Goal: Information Seeking & Learning: Learn about a topic

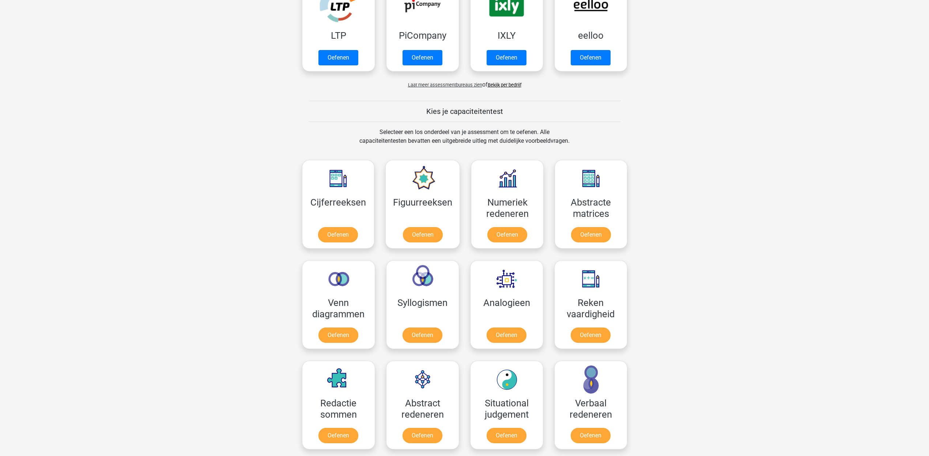
scroll to position [228, 0]
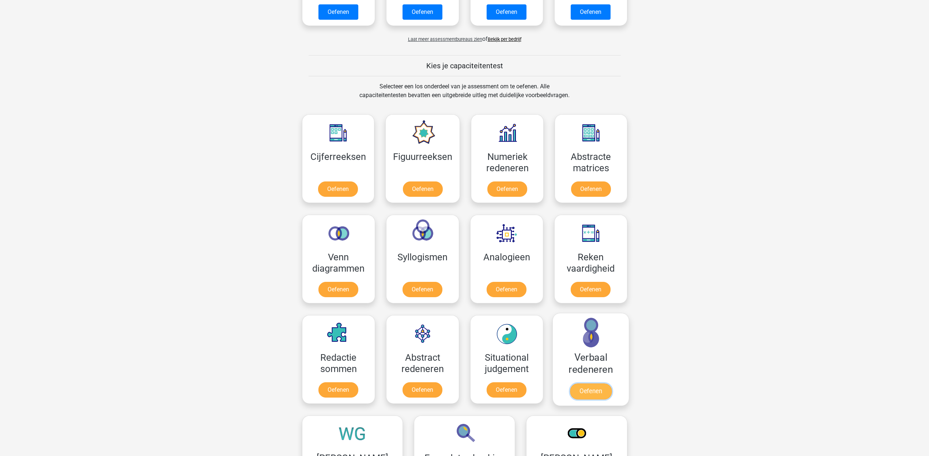
click at [586, 384] on link "Oefenen" at bounding box center [590, 392] width 42 height 16
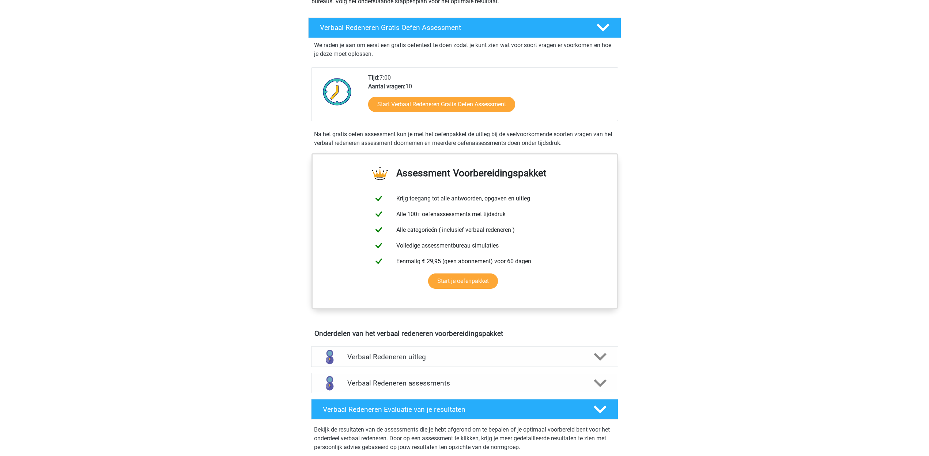
scroll to position [91, 0]
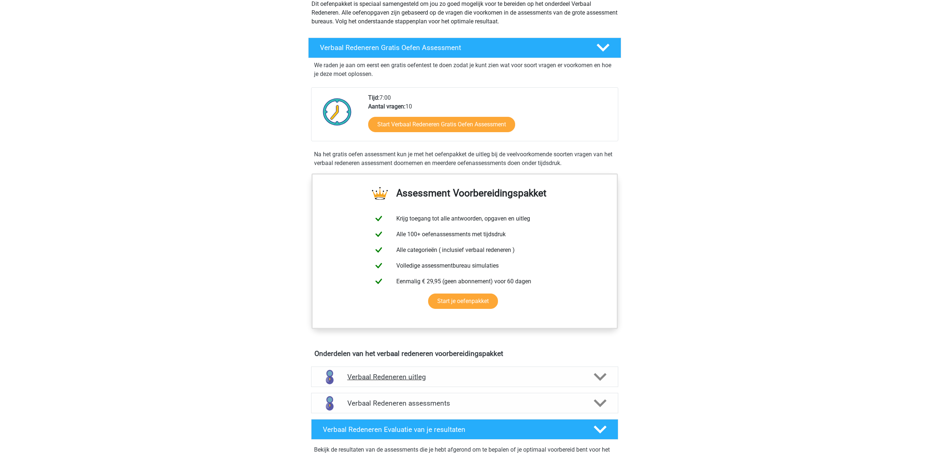
click at [556, 373] on h4 "Verbaal Redeneren uitleg" at bounding box center [464, 377] width 235 height 8
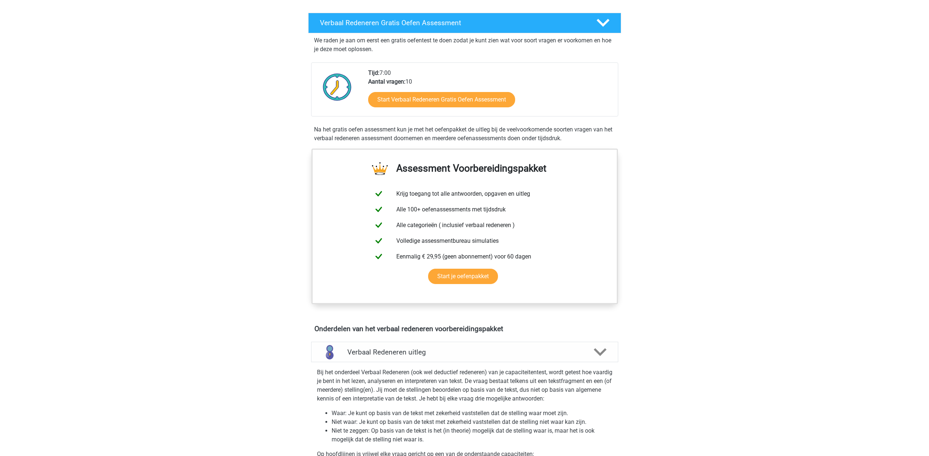
scroll to position [46, 0]
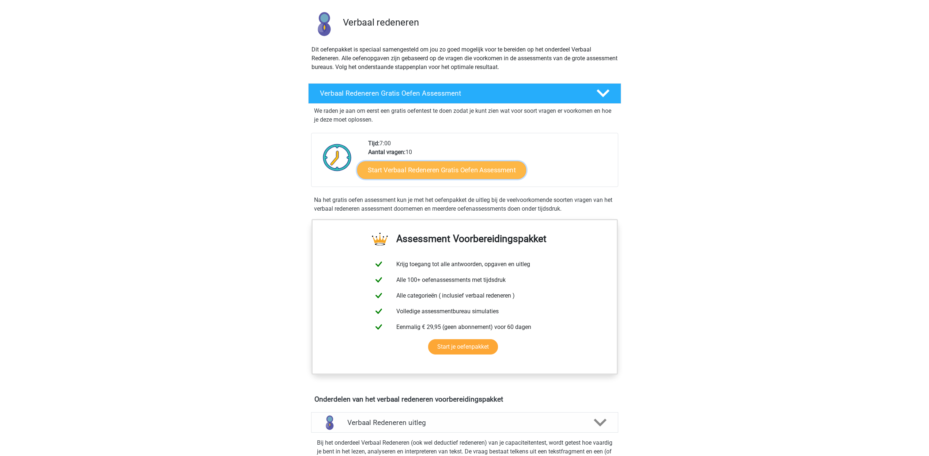
click at [426, 162] on link "Start Verbaal Redeneren Gratis Oefen Assessment" at bounding box center [441, 171] width 169 height 18
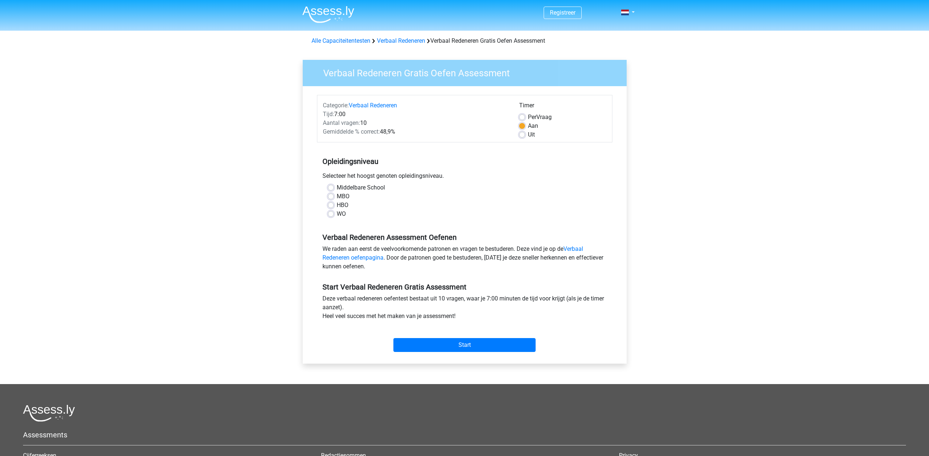
click at [337, 192] on label "MBO" at bounding box center [343, 196] width 13 height 9
click at [328, 192] on input "MBO" at bounding box center [331, 195] width 6 height 7
radio input "true"
click at [476, 338] on input "Start" at bounding box center [464, 345] width 142 height 14
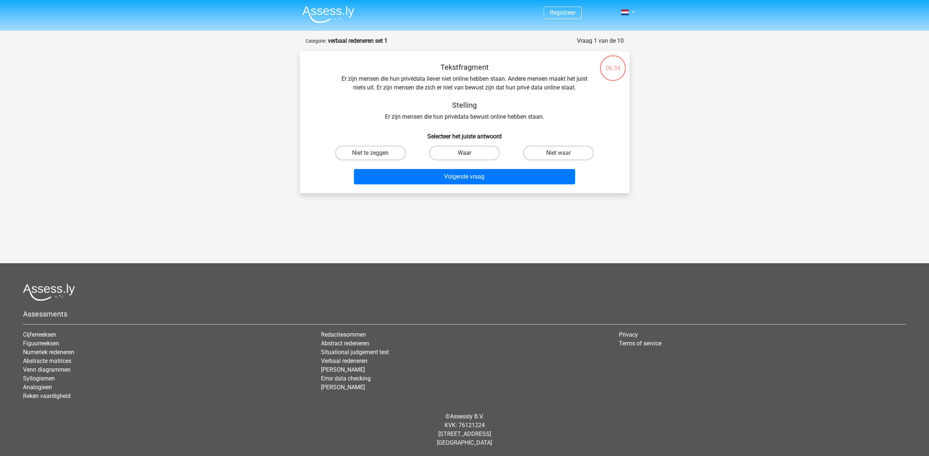
click at [465, 146] on label "Waar" at bounding box center [464, 153] width 71 height 15
click at [465, 153] on input "Waar" at bounding box center [466, 155] width 5 height 5
radio input "true"
click at [467, 169] on button "Volgende vraag" at bounding box center [464, 176] width 221 height 15
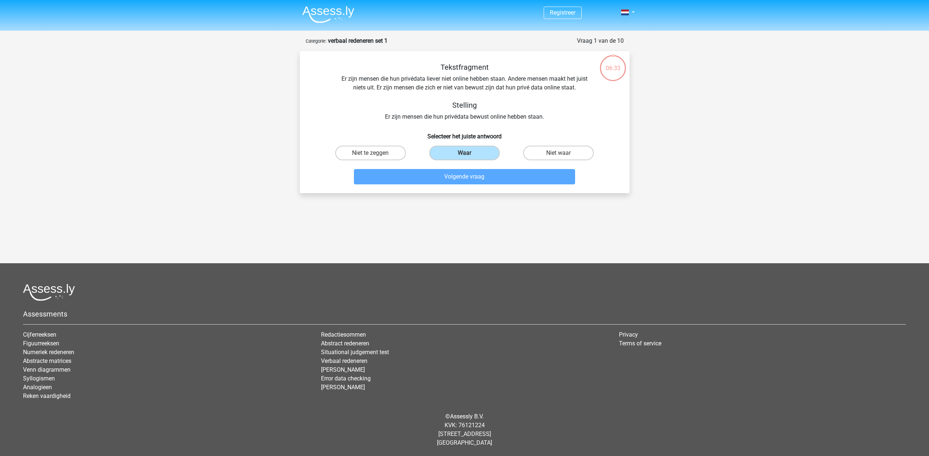
scroll to position [2, 0]
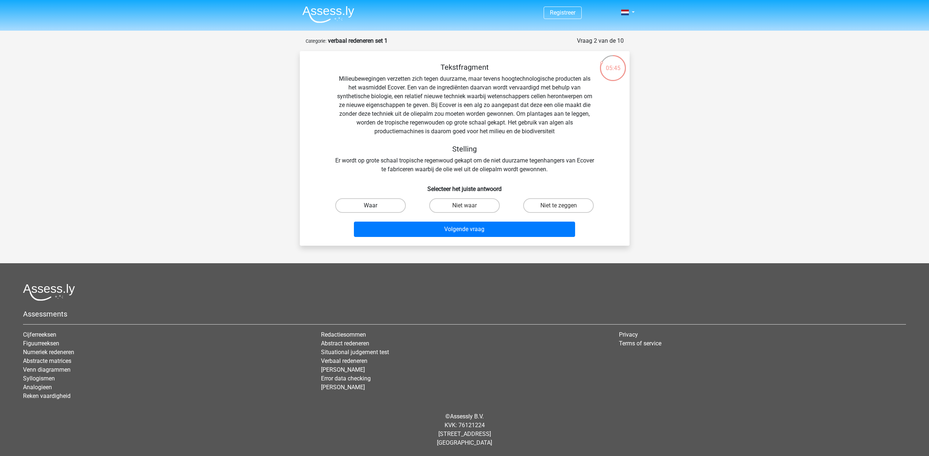
click at [365, 198] on label "Waar" at bounding box center [370, 205] width 71 height 15
click at [370, 206] on input "Waar" at bounding box center [372, 208] width 5 height 5
radio input "true"
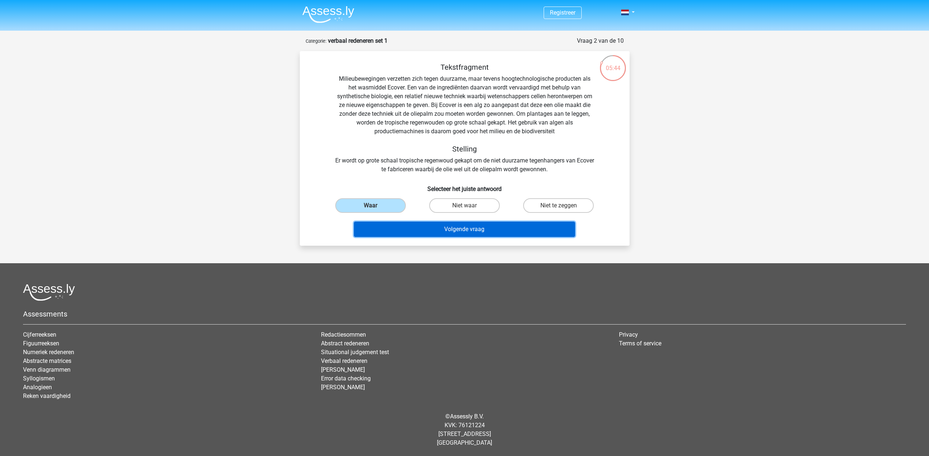
click at [466, 222] on button "Volgende vraag" at bounding box center [464, 229] width 221 height 15
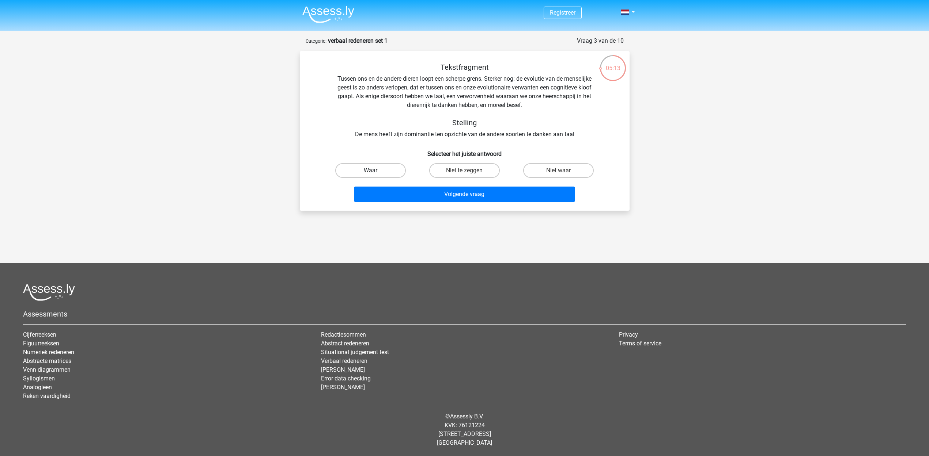
click at [371, 163] on label "Waar" at bounding box center [370, 170] width 71 height 15
click at [371, 171] on input "Waar" at bounding box center [372, 173] width 5 height 5
radio input "true"
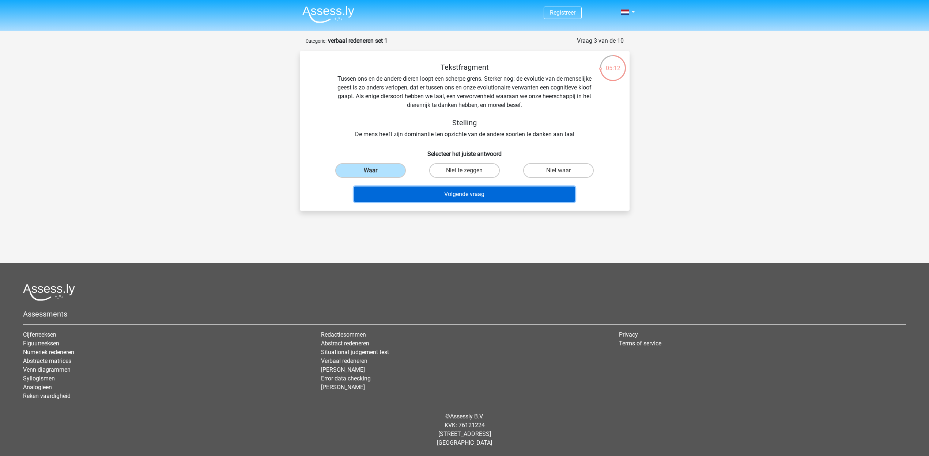
click at [472, 187] on button "Volgende vraag" at bounding box center [464, 194] width 221 height 15
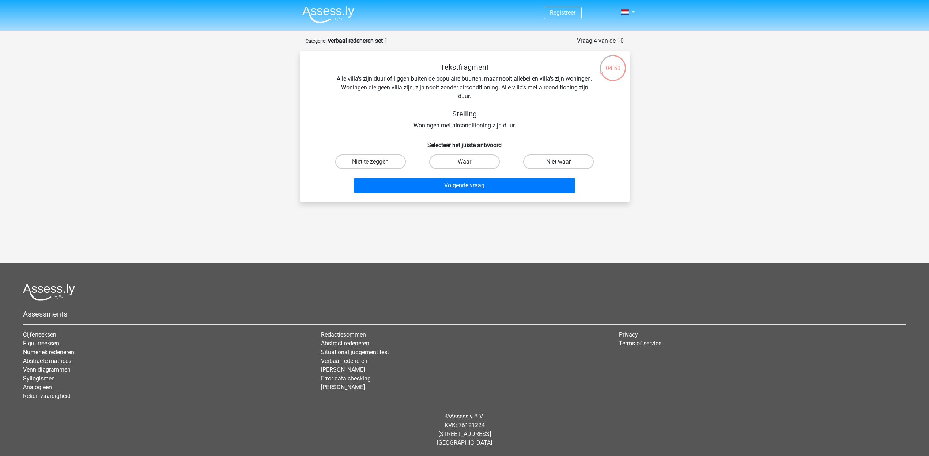
click at [579, 155] on label "Niet waar" at bounding box center [558, 162] width 71 height 15
click at [563, 162] on input "Niet waar" at bounding box center [560, 164] width 5 height 5
radio input "true"
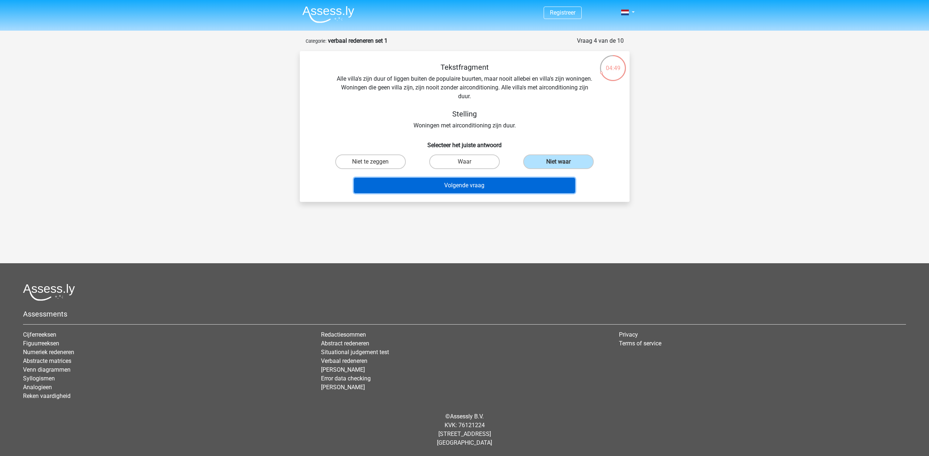
click at [486, 178] on button "Volgende vraag" at bounding box center [464, 185] width 221 height 15
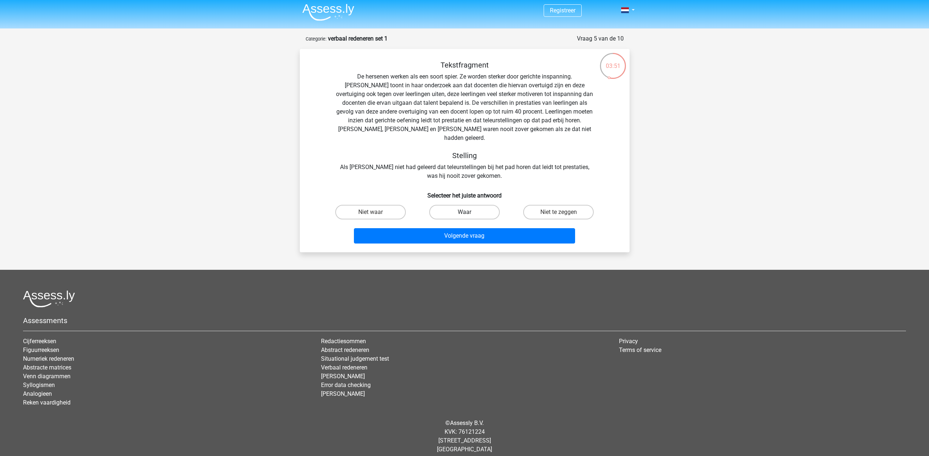
click at [481, 205] on label "Waar" at bounding box center [464, 212] width 71 height 15
click at [469, 212] on input "Waar" at bounding box center [466, 214] width 5 height 5
radio input "true"
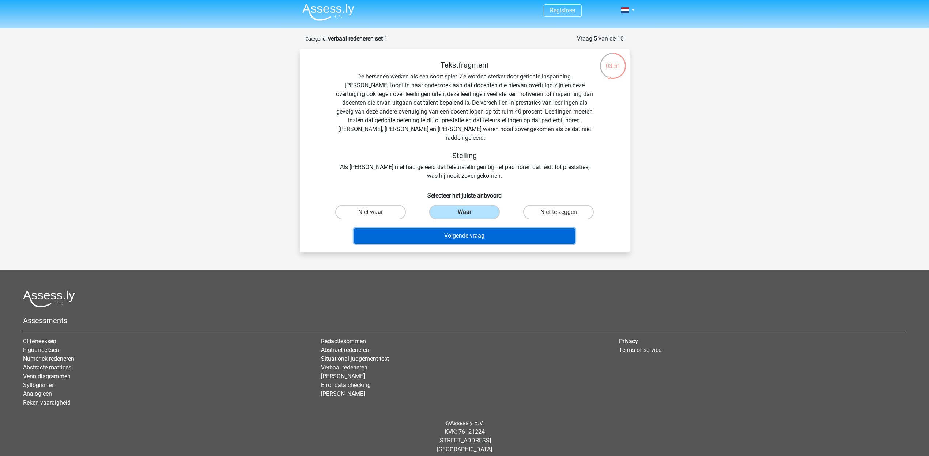
click at [480, 228] on button "Volgende vraag" at bounding box center [464, 235] width 221 height 15
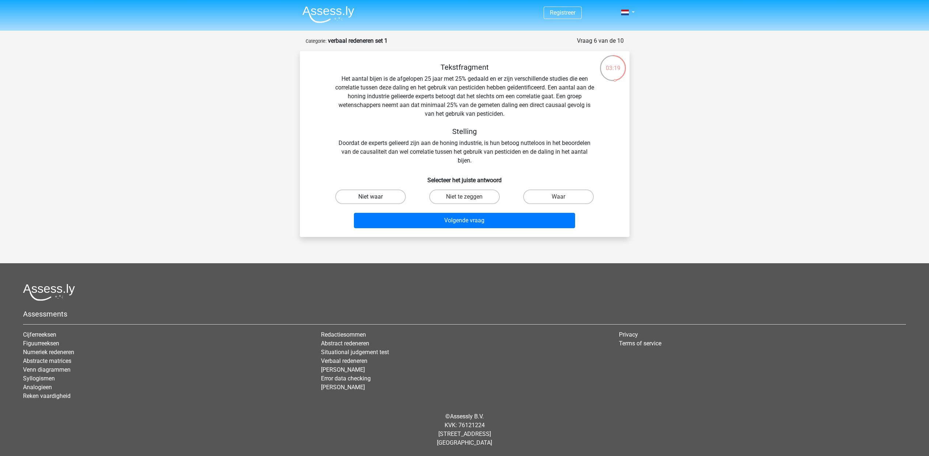
click at [389, 190] on label "Niet waar" at bounding box center [370, 197] width 71 height 15
click at [375, 197] on input "Niet waar" at bounding box center [372, 199] width 5 height 5
radio input "true"
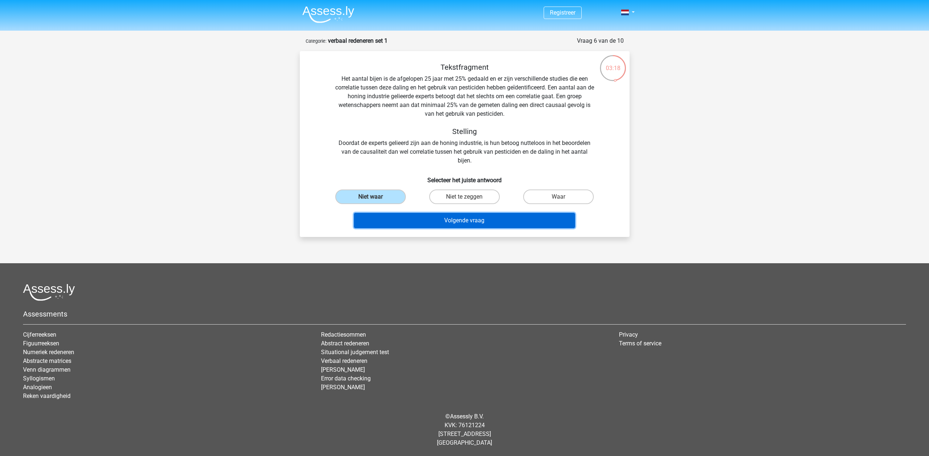
click at [451, 213] on button "Volgende vraag" at bounding box center [464, 220] width 221 height 15
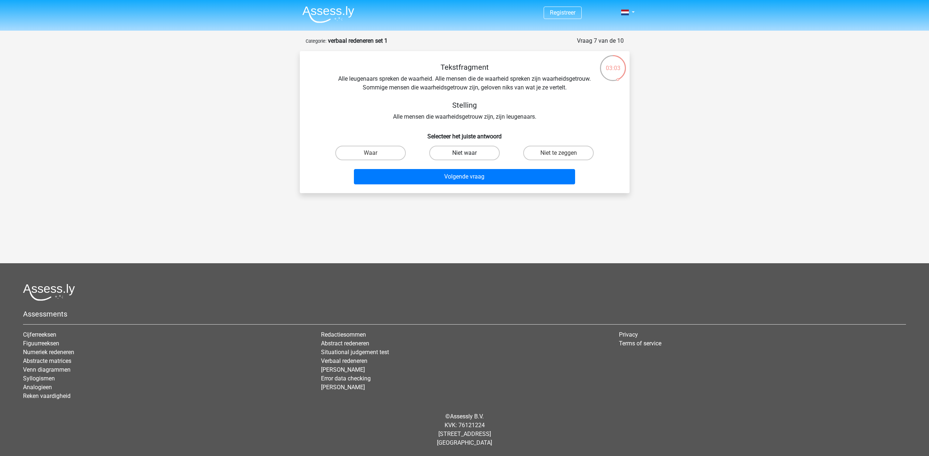
click at [479, 146] on label "Niet waar" at bounding box center [464, 153] width 71 height 15
click at [469, 153] on input "Niet waar" at bounding box center [466, 155] width 5 height 5
radio input "true"
click at [485, 169] on button "Volgende vraag" at bounding box center [464, 176] width 221 height 15
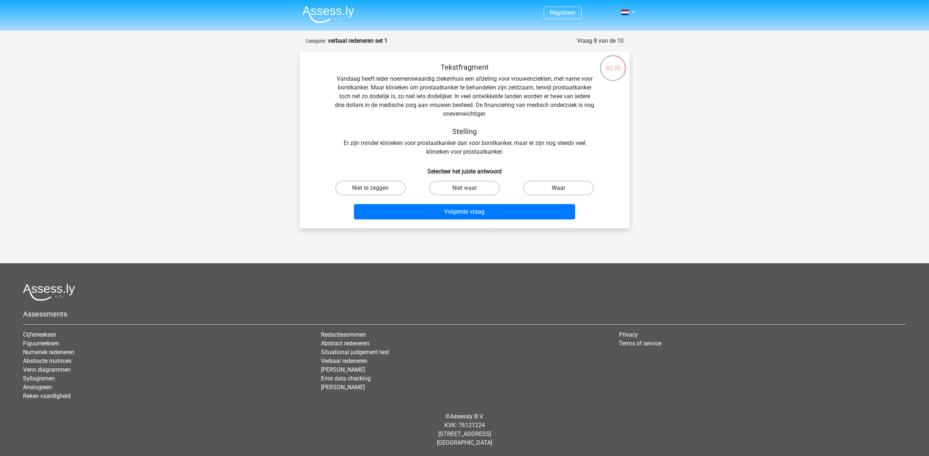
click at [542, 181] on label "Waar" at bounding box center [558, 188] width 71 height 15
click at [558, 188] on input "Waar" at bounding box center [560, 190] width 5 height 5
radio input "true"
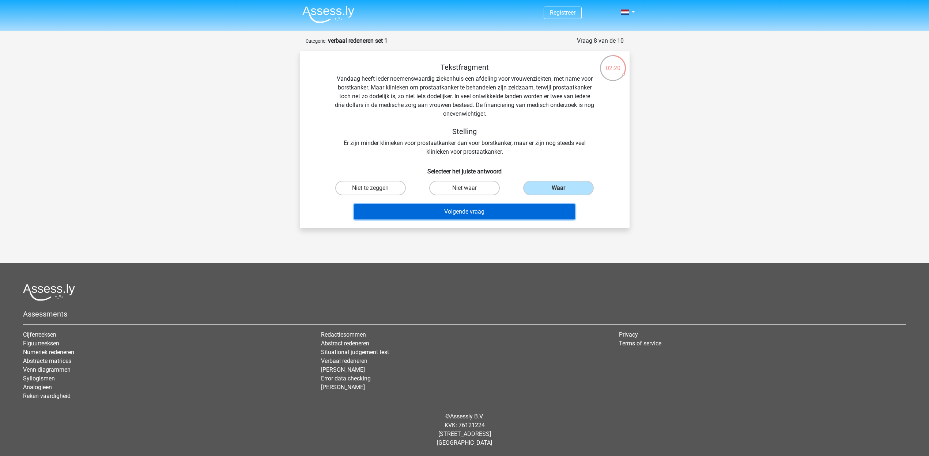
click at [527, 204] on button "Volgende vraag" at bounding box center [464, 211] width 221 height 15
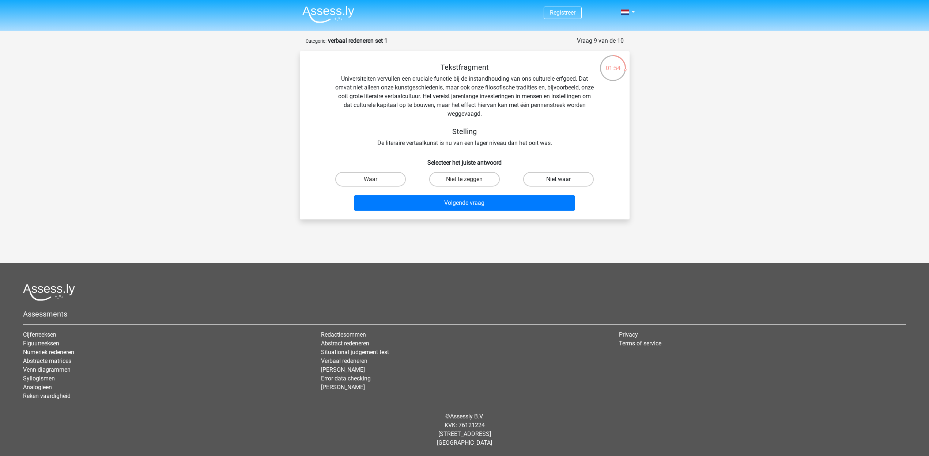
click at [566, 172] on label "Niet waar" at bounding box center [558, 179] width 71 height 15
click at [563, 179] on input "Niet waar" at bounding box center [560, 181] width 5 height 5
radio input "true"
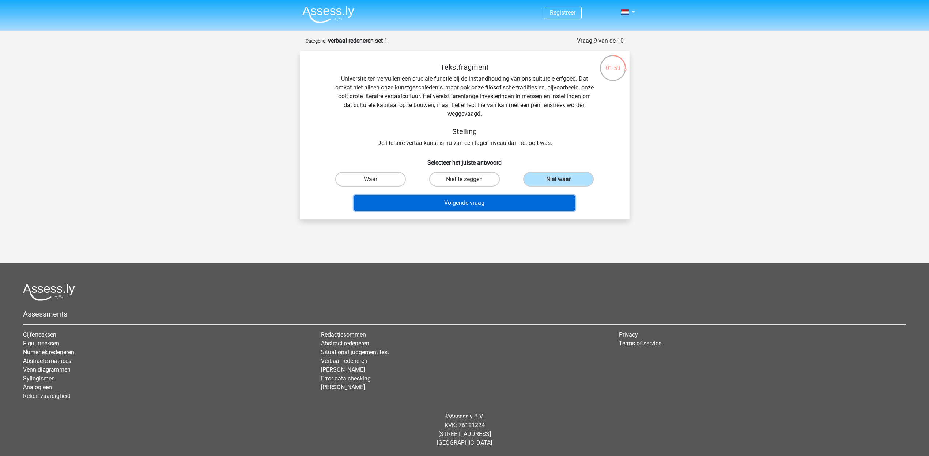
click at [488, 195] on button "Volgende vraag" at bounding box center [464, 202] width 221 height 15
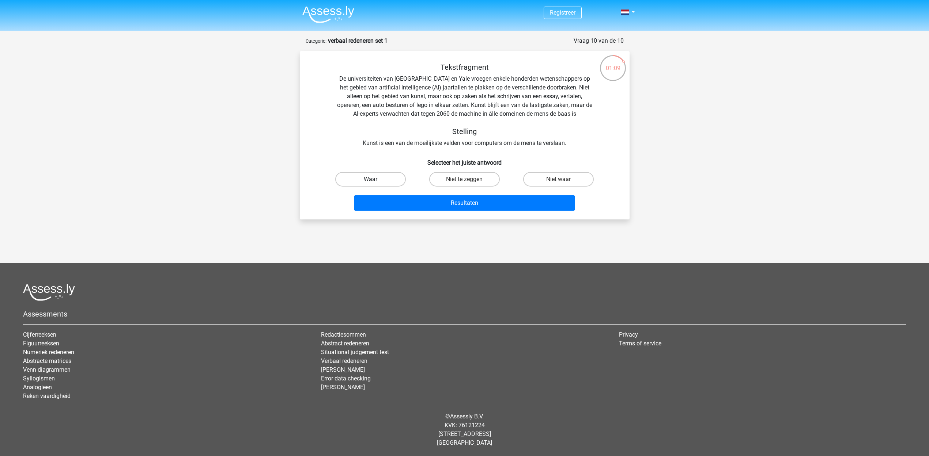
click at [361, 172] on label "Waar" at bounding box center [370, 179] width 71 height 15
click at [370, 179] on input "Waar" at bounding box center [372, 181] width 5 height 5
radio input "true"
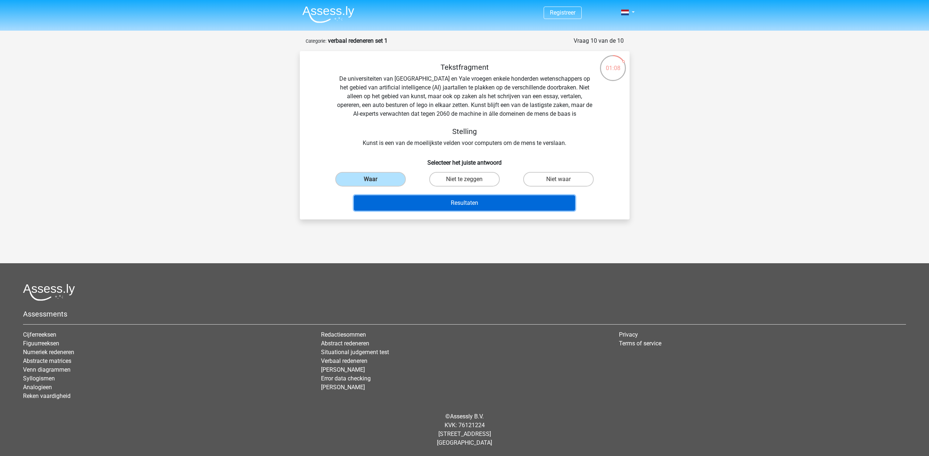
click at [456, 195] on button "Resultaten" at bounding box center [464, 202] width 221 height 15
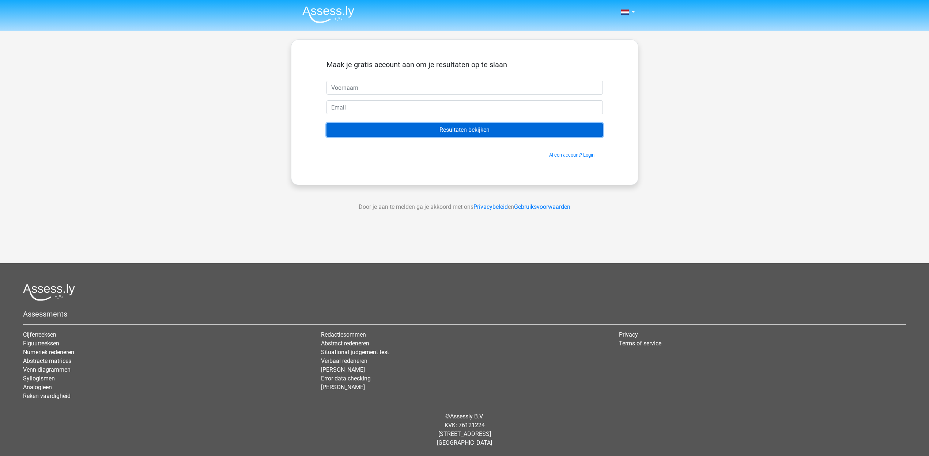
click at [454, 123] on input "Resultaten bekijken" at bounding box center [464, 130] width 276 height 14
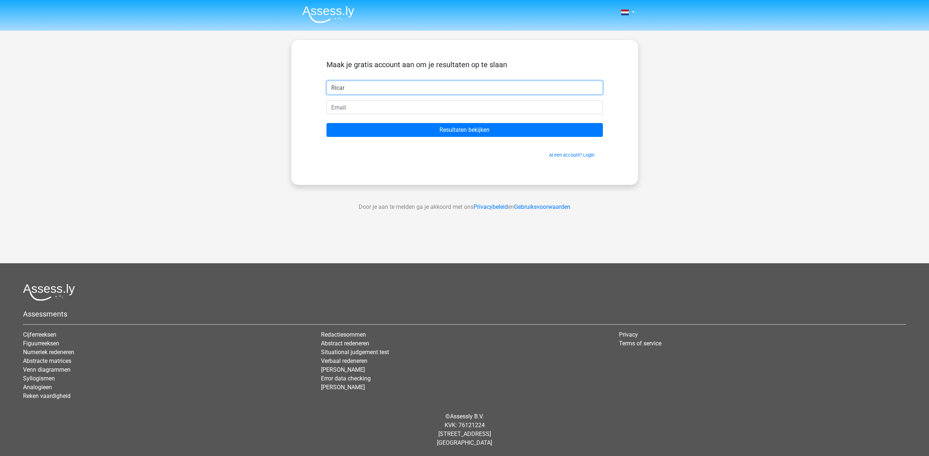
type input "[PERSON_NAME]"
click at [379, 100] on input "email" at bounding box center [464, 107] width 276 height 14
type input "[PERSON_NAME][EMAIL_ADDRESS][DOMAIN_NAME]"
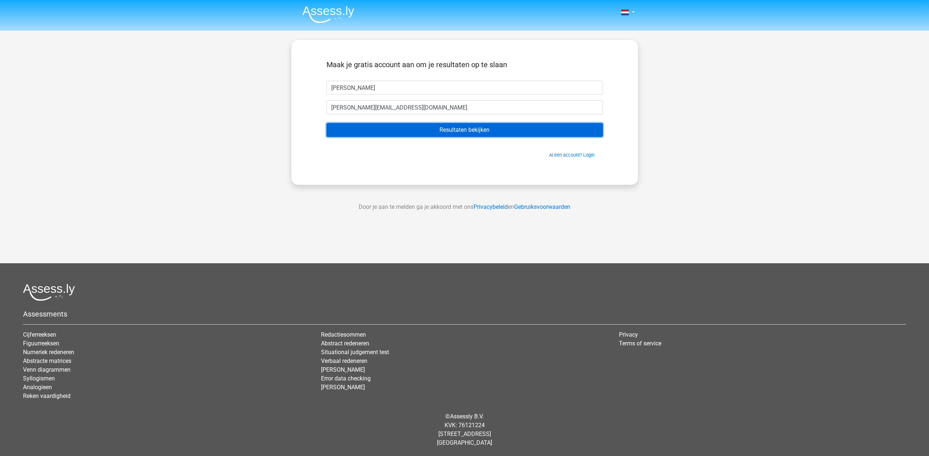
click at [456, 123] on input "Resultaten bekijken" at bounding box center [464, 130] width 276 height 14
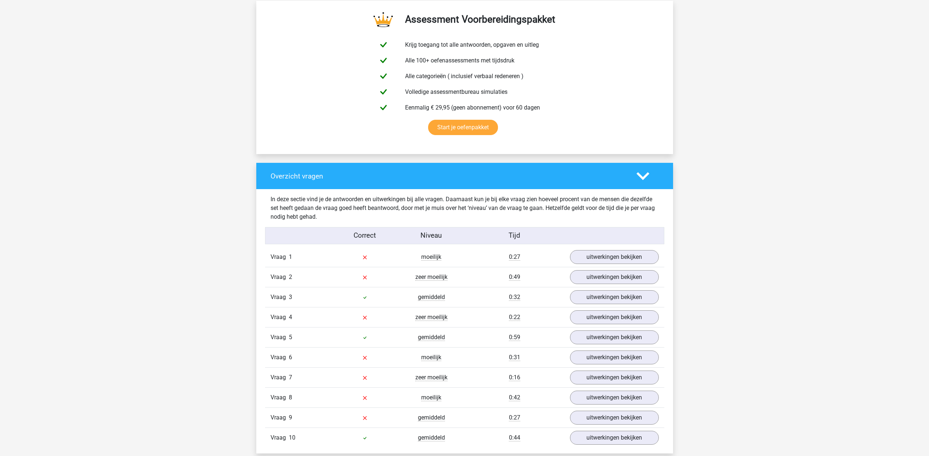
scroll to position [365, 0]
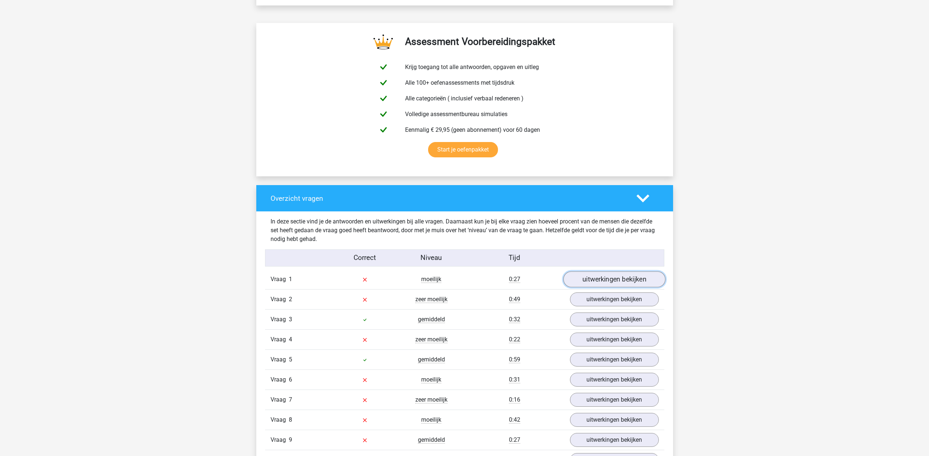
click at [627, 272] on link "uitwerkingen bekijken" at bounding box center [614, 280] width 102 height 16
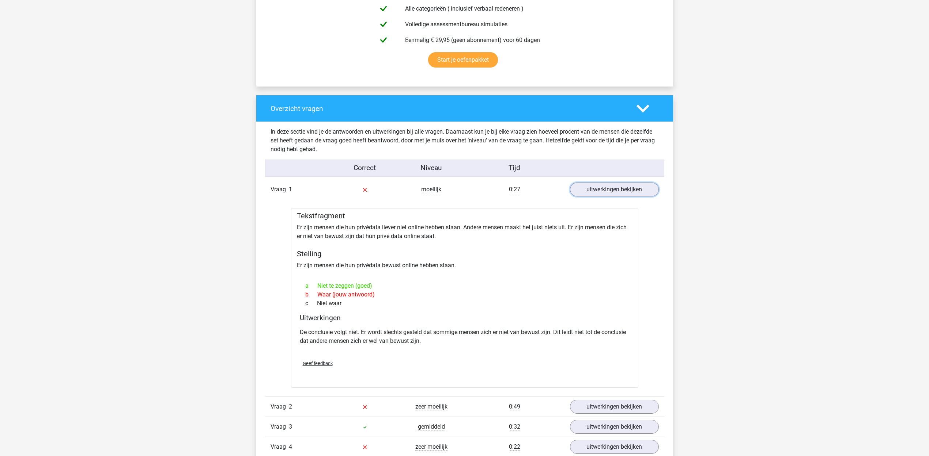
scroll to position [457, 0]
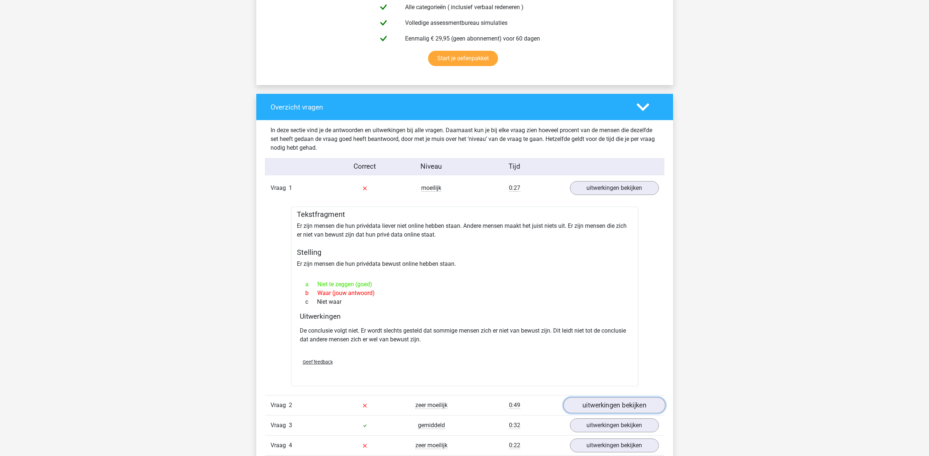
click at [605, 398] on link "uitwerkingen bekijken" at bounding box center [614, 406] width 102 height 16
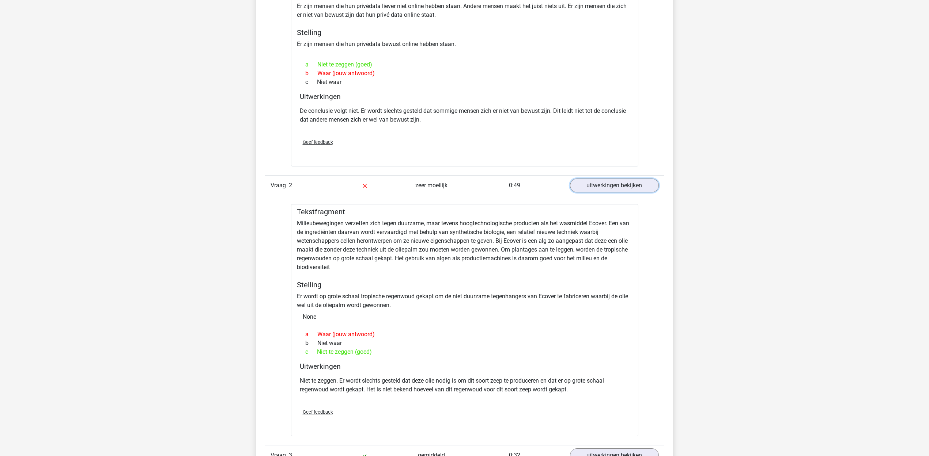
scroll to position [731, 0]
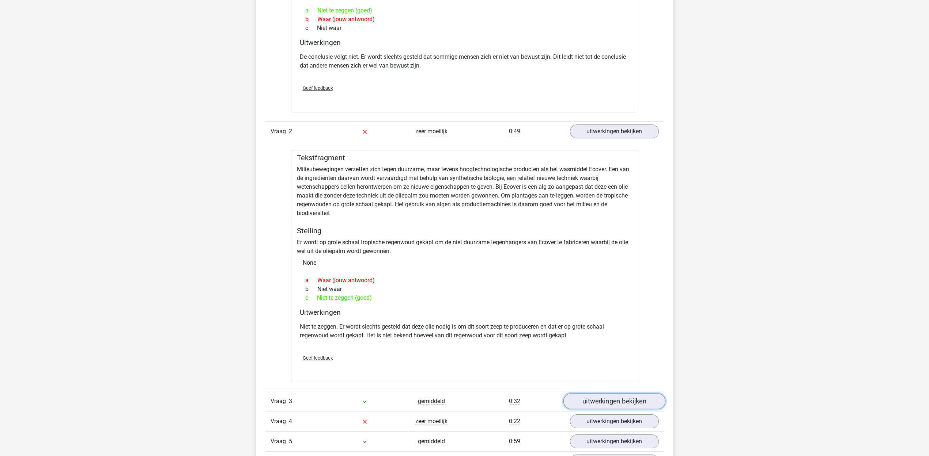
click at [615, 394] on link "uitwerkingen bekijken" at bounding box center [614, 402] width 102 height 16
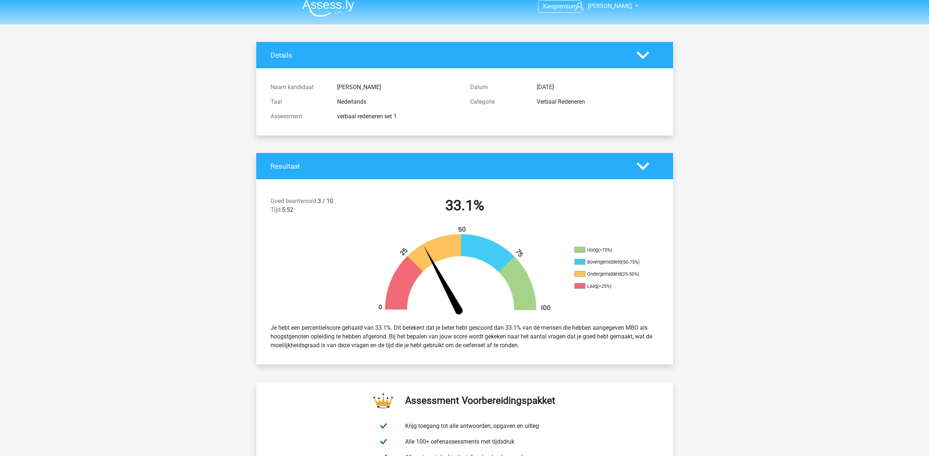
scroll to position [0, 0]
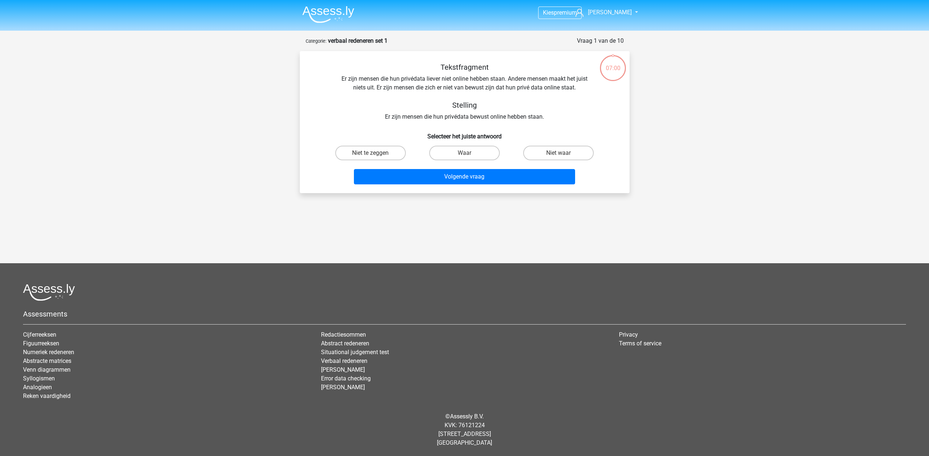
scroll to position [2, 0]
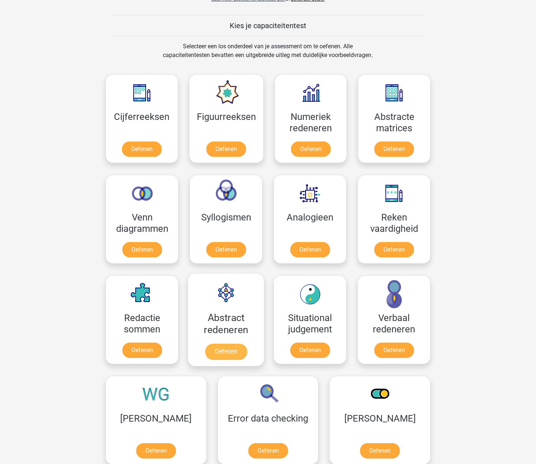
scroll to position [320, 0]
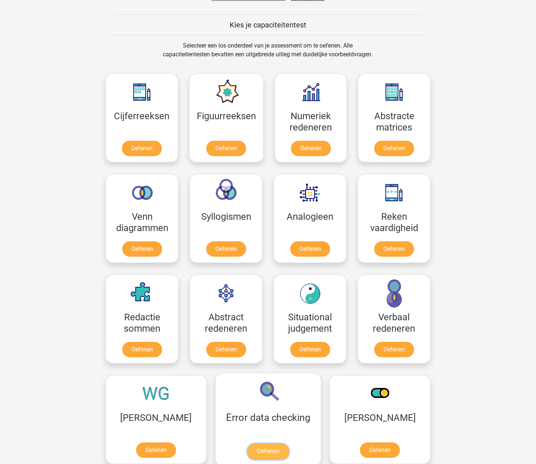
click at [247, 443] on link "Oefenen" at bounding box center [268, 451] width 42 height 16
click at [312, 343] on link "Oefenen" at bounding box center [310, 351] width 42 height 16
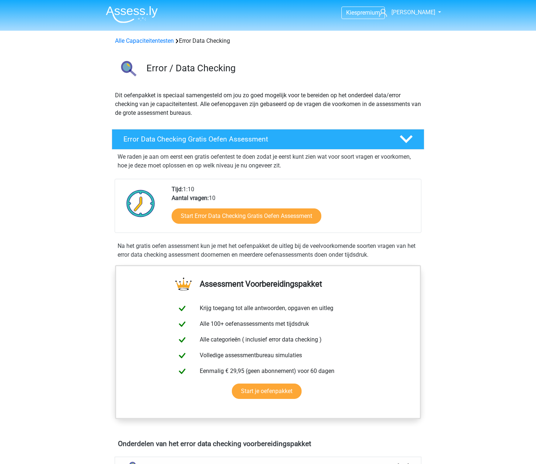
click at [408, 460] on icon at bounding box center [403, 466] width 13 height 13
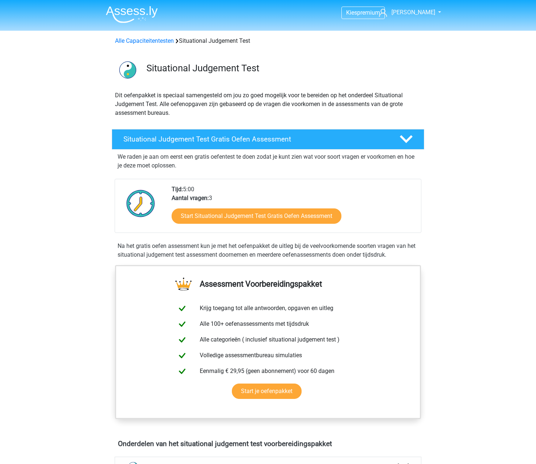
click at [406, 463] on polygon at bounding box center [403, 467] width 13 height 8
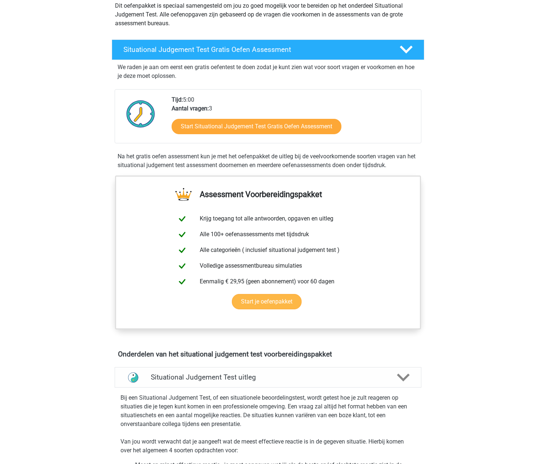
scroll to position [46, 0]
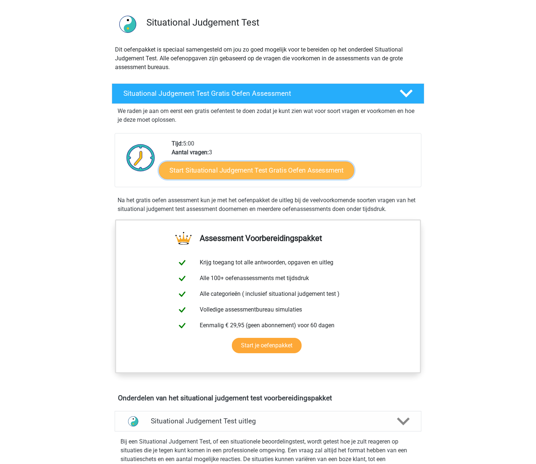
click at [238, 162] on link "Start Situational Judgement Test Gratis Oefen Assessment" at bounding box center [256, 171] width 195 height 18
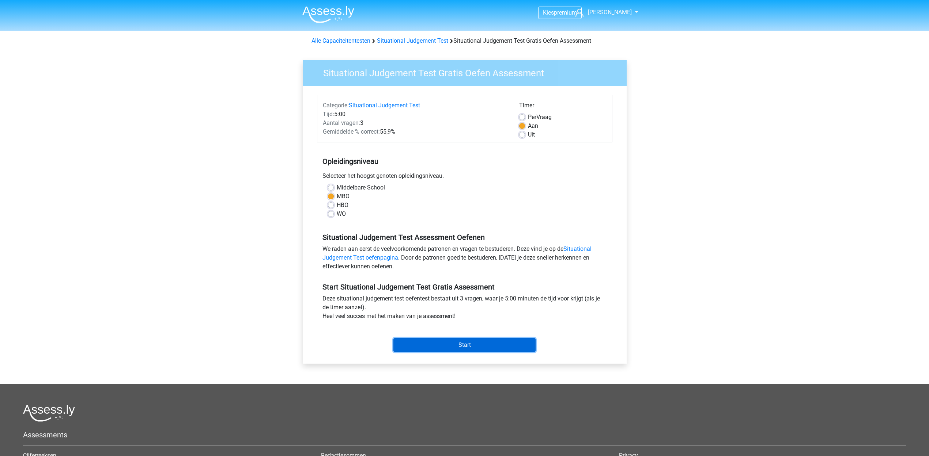
click at [467, 338] on input "Start" at bounding box center [464, 345] width 142 height 14
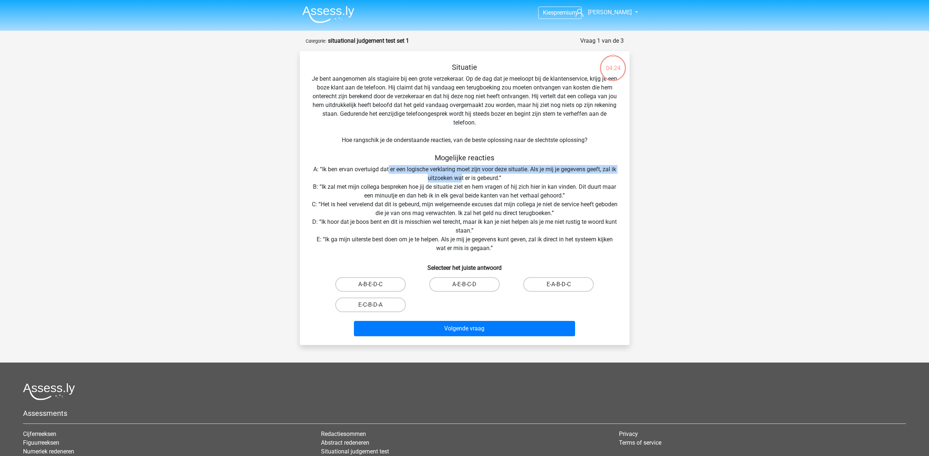
drag, startPoint x: 377, startPoint y: 119, endPoint x: 576, endPoint y: 119, distance: 198.4
click at [576, 119] on div "Situatie Je bent aangenomen als stagiaire bij een grote verzekeraar. Op de dag …" at bounding box center [465, 201] width 324 height 277
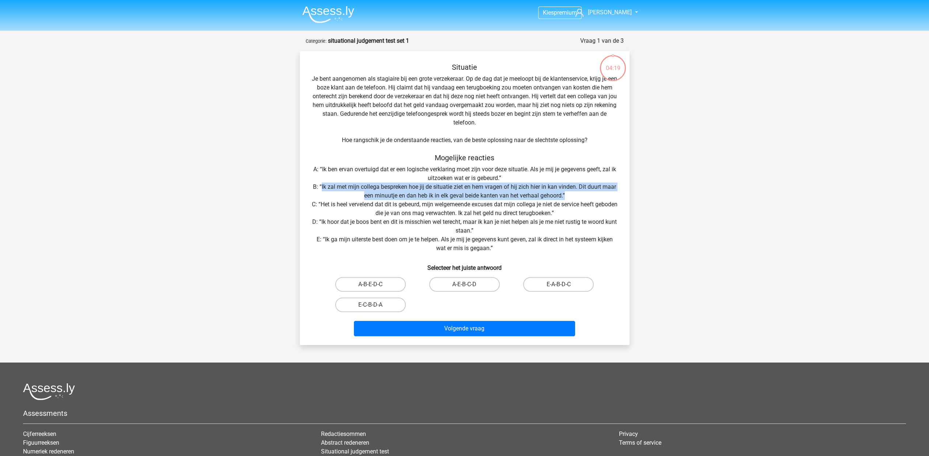
drag, startPoint x: 313, startPoint y: 124, endPoint x: 616, endPoint y: 131, distance: 302.6
click at [616, 131] on div "Situatie Je bent aangenomen als stagiaire bij een grote verzekeraar. Op de dag …" at bounding box center [465, 201] width 324 height 277
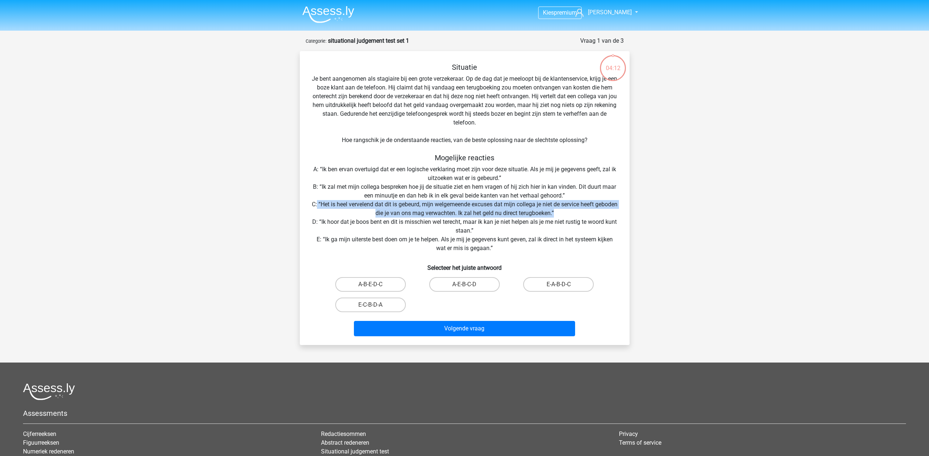
drag, startPoint x: 312, startPoint y: 138, endPoint x: 617, endPoint y: 144, distance: 305.2
click at [617, 144] on div "Situatie Je bent aangenomen als stagiaire bij een grote verzekeraar. Op de dag …" at bounding box center [465, 201] width 324 height 277
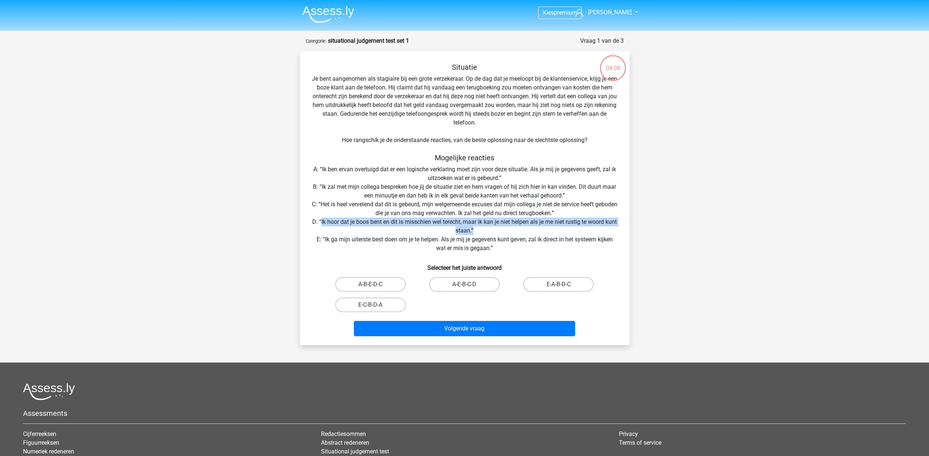
drag, startPoint x: 349, startPoint y: 151, endPoint x: 542, endPoint y: 159, distance: 193.1
click at [587, 151] on div "Situatie Je bent aangenomen als stagiaire bij een grote verzekeraar. Op de dag …" at bounding box center [465, 201] width 324 height 277
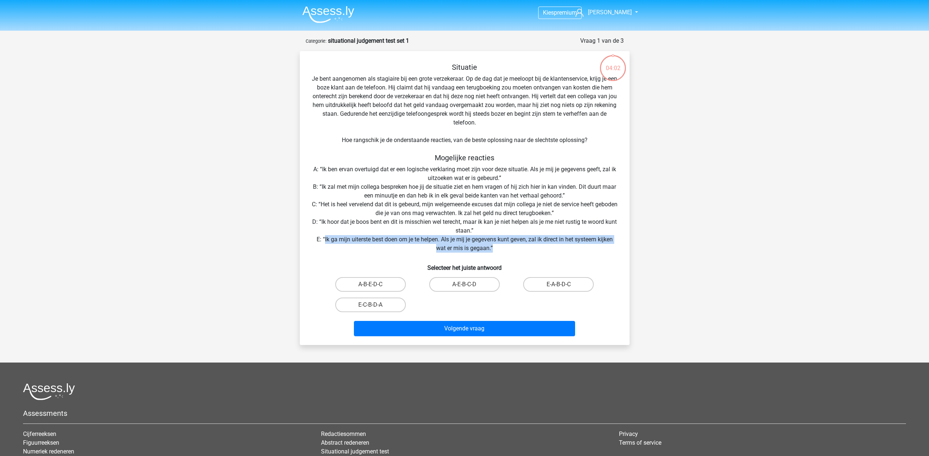
drag, startPoint x: 337, startPoint y: 160, endPoint x: 601, endPoint y: 160, distance: 264.2
click at [601, 160] on div "Situatie Je bent aangenomen als stagiaire bij een grote verzekeraar. Op de dag …" at bounding box center [465, 201] width 324 height 277
click at [350, 165] on div "Situatie Je bent aangenomen als stagiaire bij een grote verzekeraar. Op de dag …" at bounding box center [465, 201] width 324 height 277
click at [364, 298] on label "E-C-B-D-A" at bounding box center [370, 305] width 71 height 15
click at [370, 305] on input "E-C-B-D-A" at bounding box center [372, 307] width 5 height 5
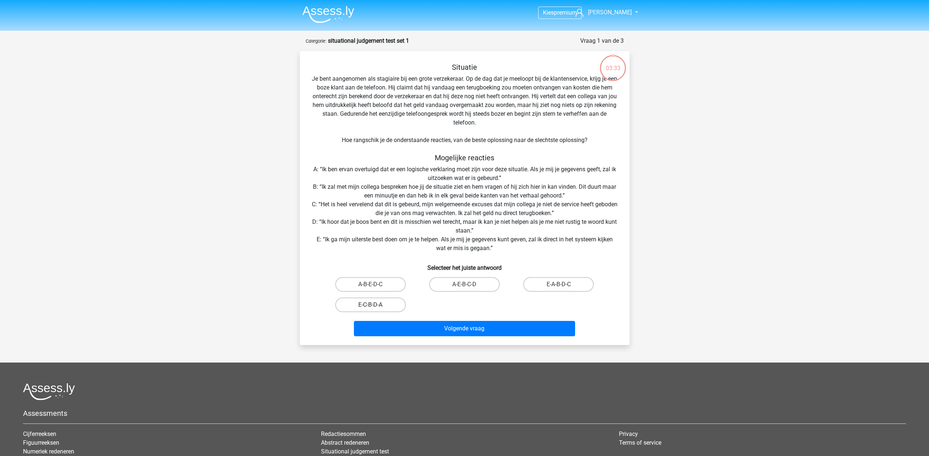
radio input "true"
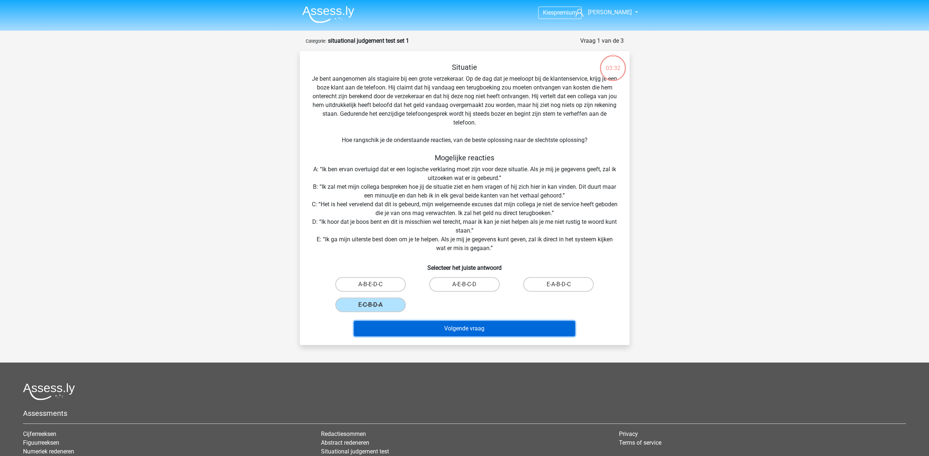
click at [470, 321] on button "Volgende vraag" at bounding box center [464, 328] width 221 height 15
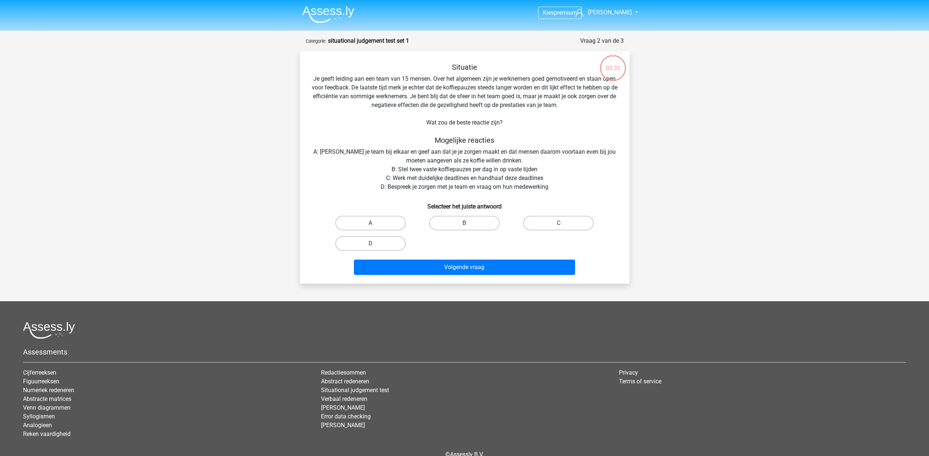
scroll to position [2, 0]
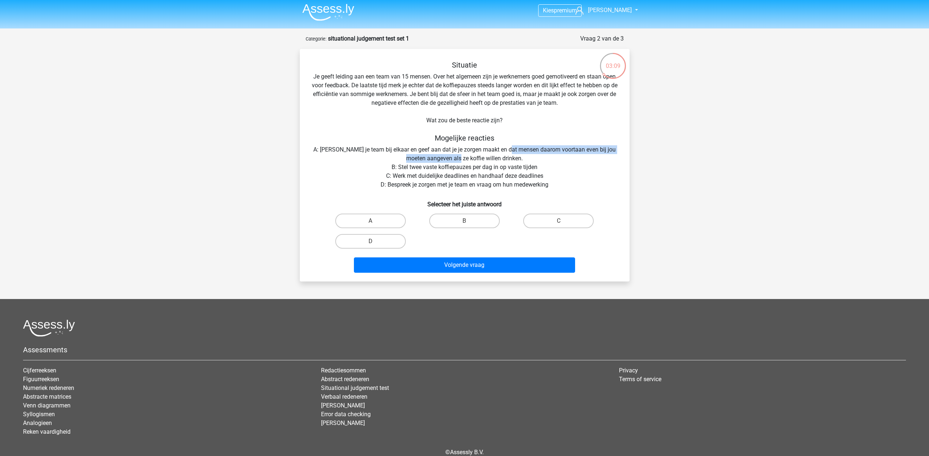
drag, startPoint x: 465, startPoint y: 110, endPoint x: 579, endPoint y: 110, distance: 114.4
click at [579, 110] on div "Situatie Je geeft leiding aan een team van 15 mensen. Over het algemeen zijn je…" at bounding box center [465, 168] width 324 height 215
click at [586, 130] on div "Situatie Je geeft leiding aan een team van 15 mensen. Over het algemeen zijn je…" at bounding box center [465, 168] width 324 height 215
drag, startPoint x: 436, startPoint y: 115, endPoint x: 509, endPoint y: 114, distance: 73.5
click at [509, 114] on div "Situatie Je geeft leiding aan een team van 15 mensen. Over het algemeen zijn je…" at bounding box center [465, 168] width 324 height 215
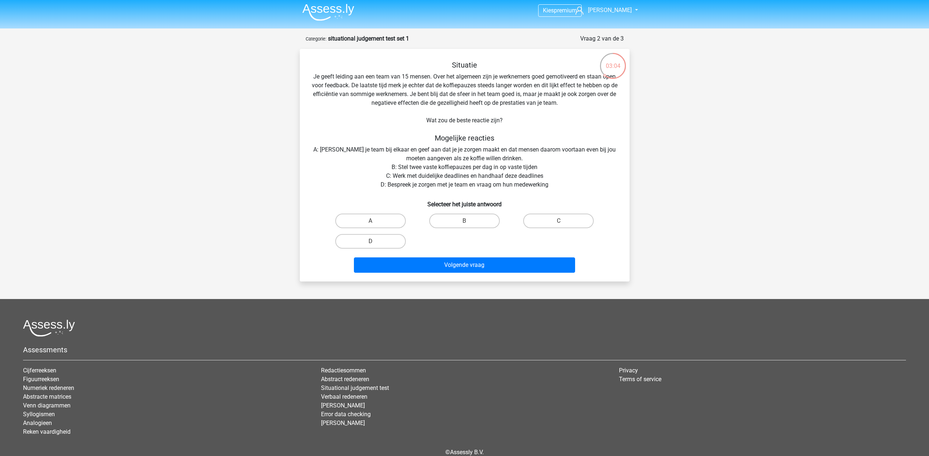
click at [462, 124] on div "Situatie Je geeft leiding aan een team van 15 mensen. Over het algemeen zijn je…" at bounding box center [465, 168] width 324 height 215
click at [379, 234] on label "D" at bounding box center [370, 241] width 71 height 15
click at [375, 242] on input "D" at bounding box center [372, 244] width 5 height 5
radio input "true"
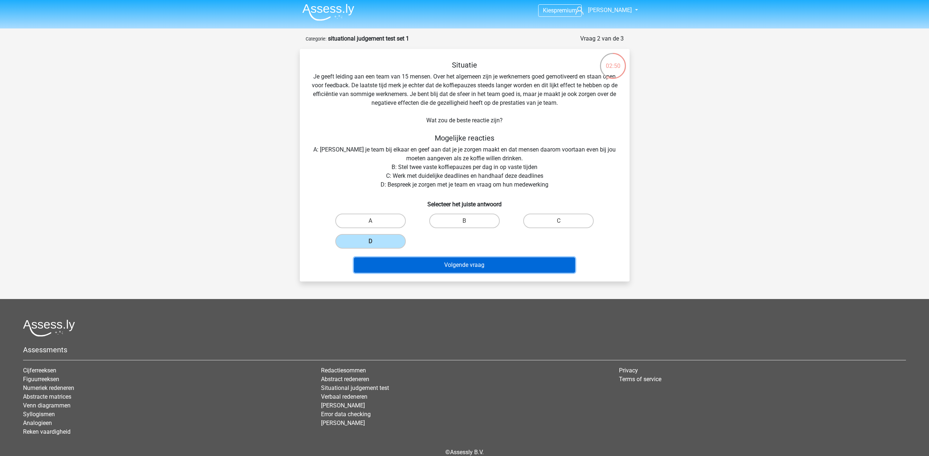
click at [481, 258] on button "Volgende vraag" at bounding box center [464, 265] width 221 height 15
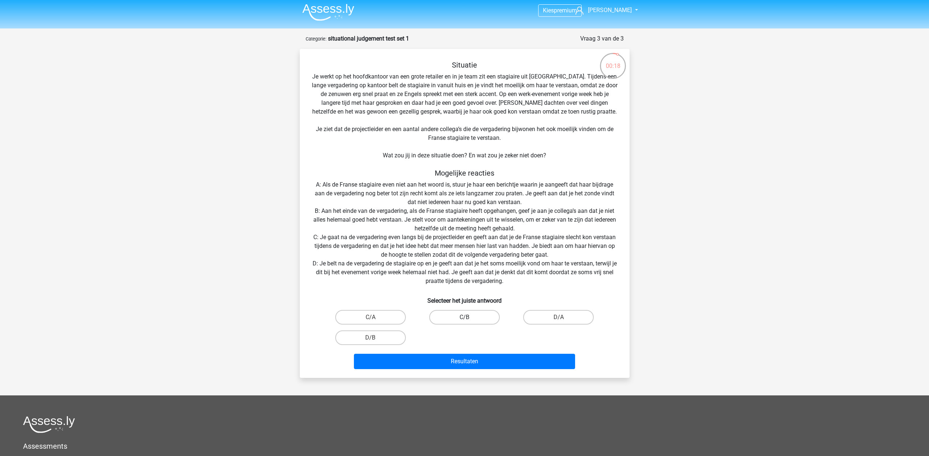
click at [466, 310] on label "C/B" at bounding box center [464, 317] width 71 height 15
click at [466, 318] on input "C/B" at bounding box center [466, 320] width 5 height 5
radio input "true"
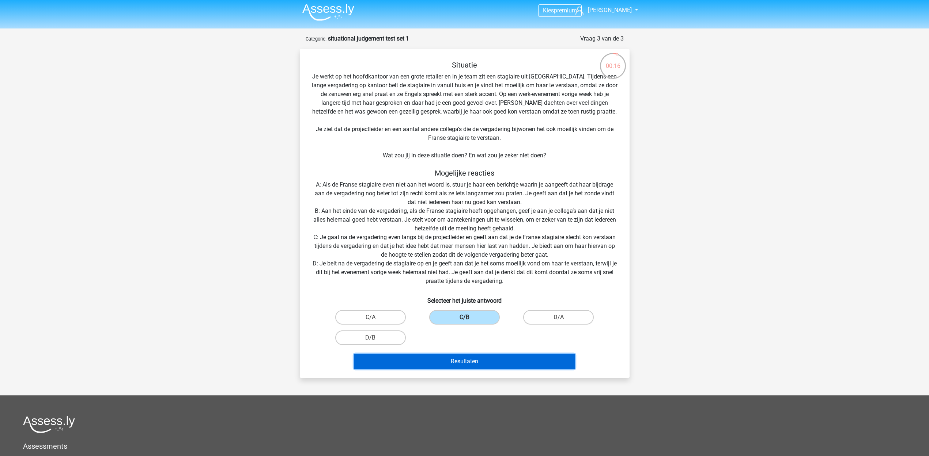
click at [465, 354] on button "Resultaten" at bounding box center [464, 361] width 221 height 15
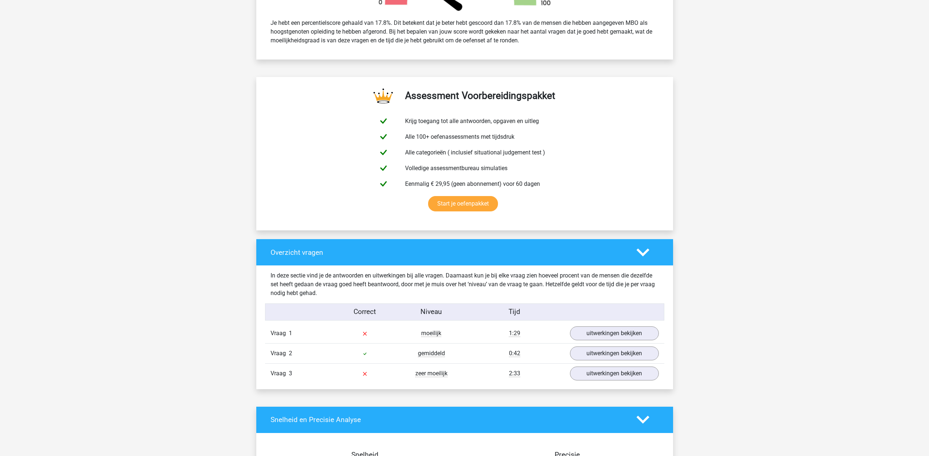
scroll to position [320, 0]
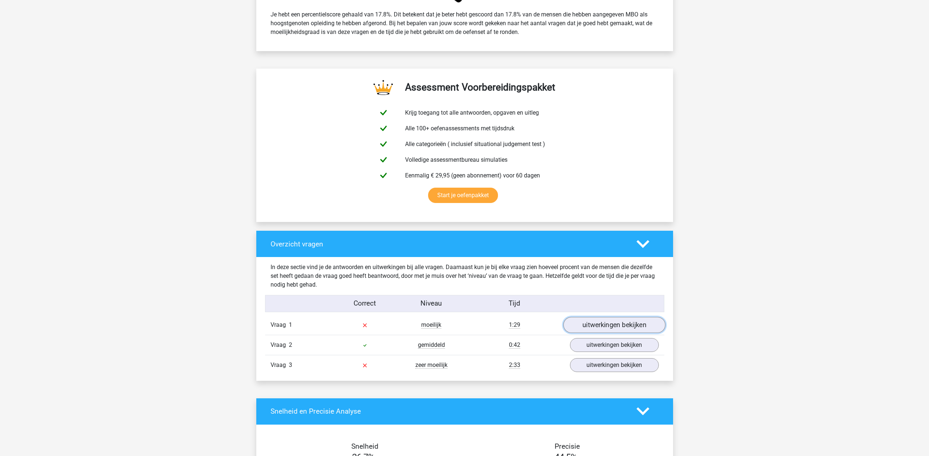
click at [630, 317] on link "uitwerkingen bekijken" at bounding box center [614, 325] width 102 height 16
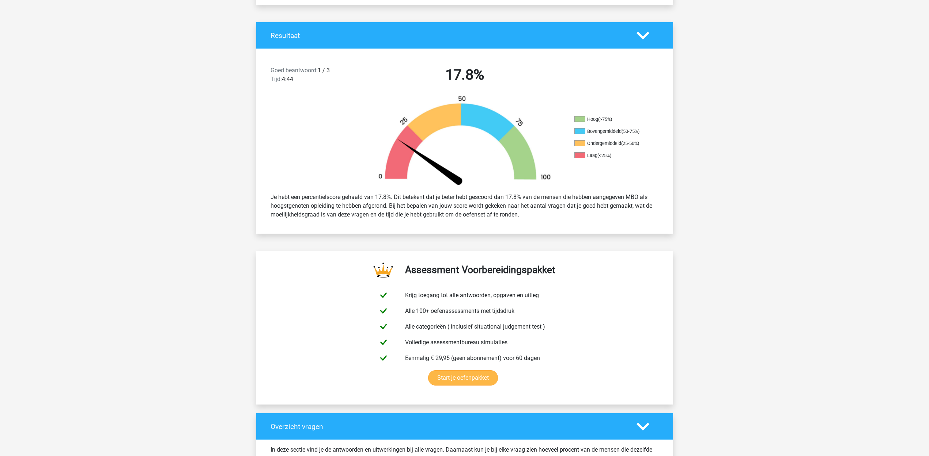
scroll to position [0, 0]
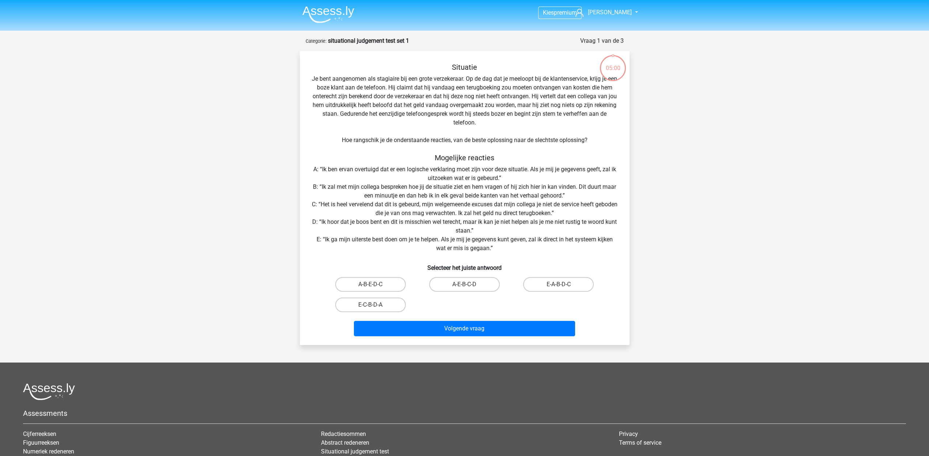
scroll to position [2, 0]
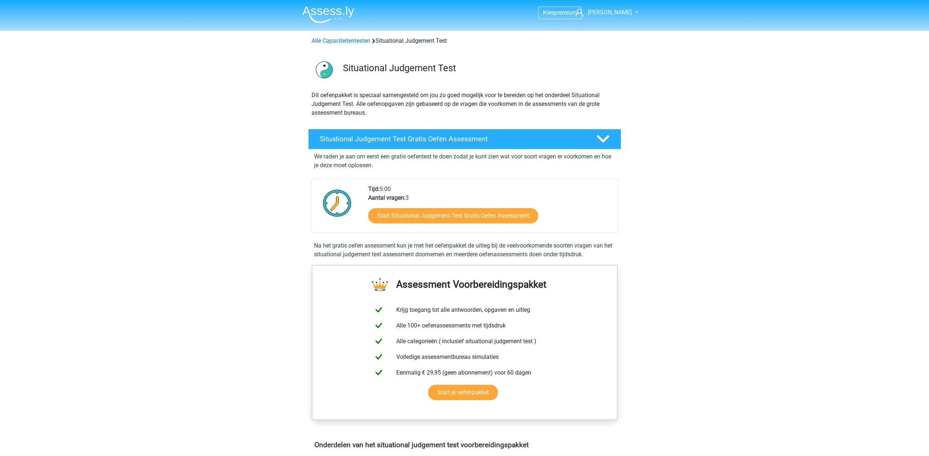
scroll to position [46, 0]
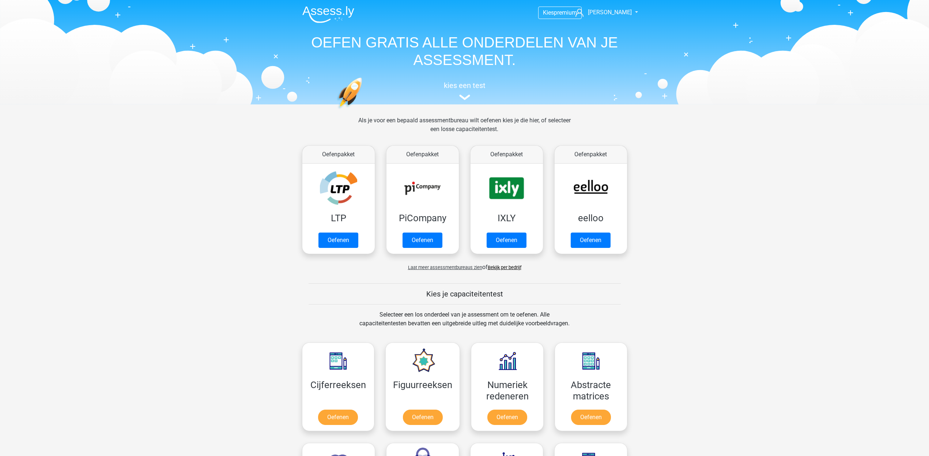
scroll to position [320, 0]
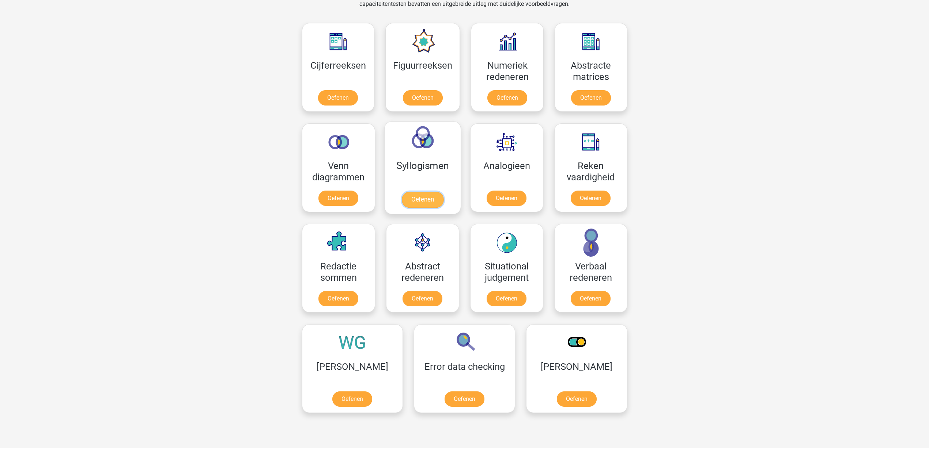
click at [429, 192] on link "Oefenen" at bounding box center [422, 200] width 42 height 16
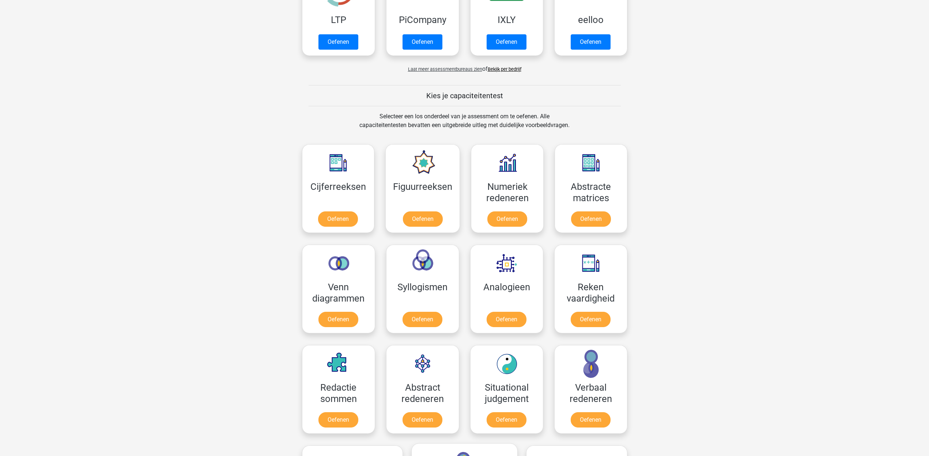
scroll to position [183, 0]
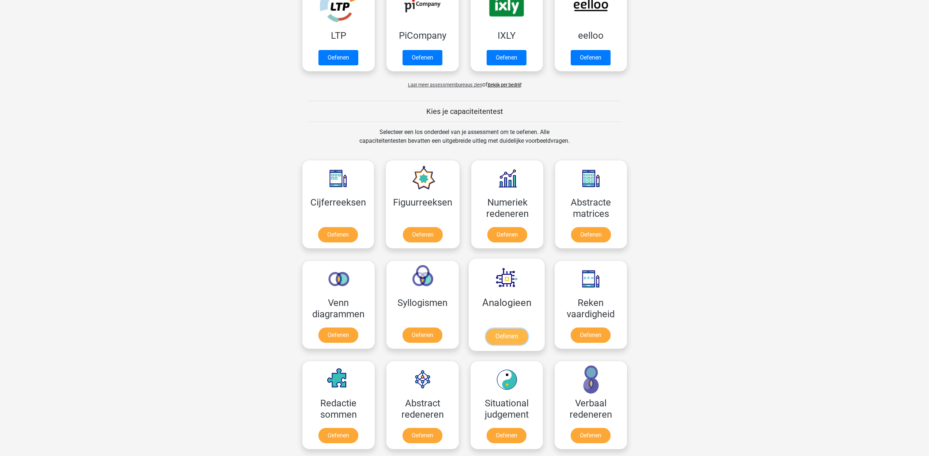
click at [508, 329] on link "Oefenen" at bounding box center [506, 337] width 42 height 16
click at [421, 228] on link "Oefenen" at bounding box center [423, 236] width 42 height 16
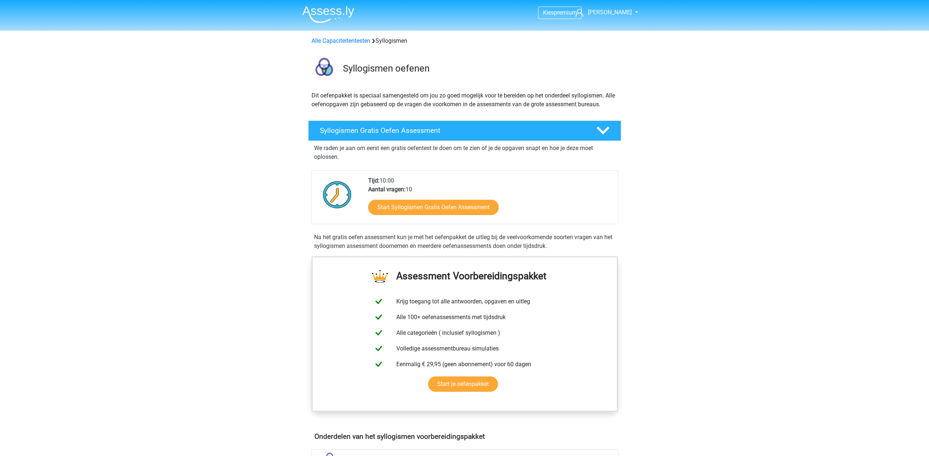
click at [534, 456] on h4 "Syllogismen uitleg" at bounding box center [464, 460] width 235 height 8
click at [399, 198] on link "Start Syllogismen Gratis Oefen Assessment" at bounding box center [433, 207] width 150 height 18
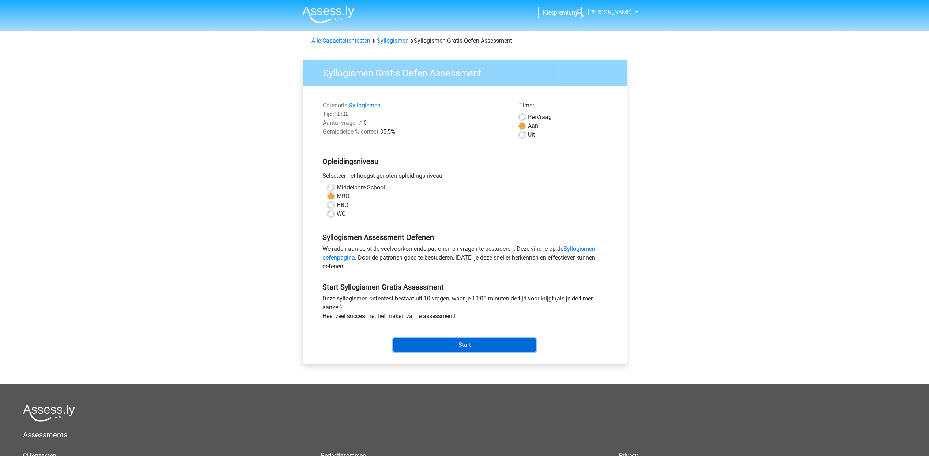
click at [492, 338] on input "Start" at bounding box center [464, 345] width 142 height 14
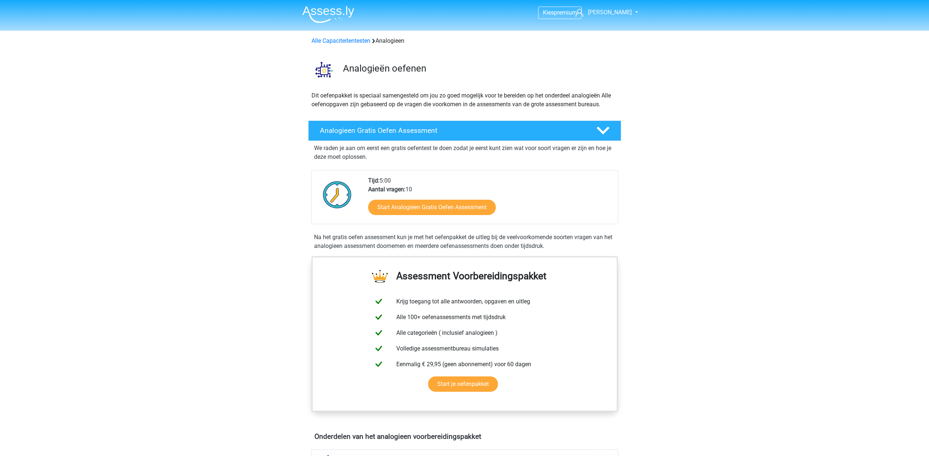
click at [544, 456] on h4 "Analogieen uitleg" at bounding box center [464, 460] width 235 height 8
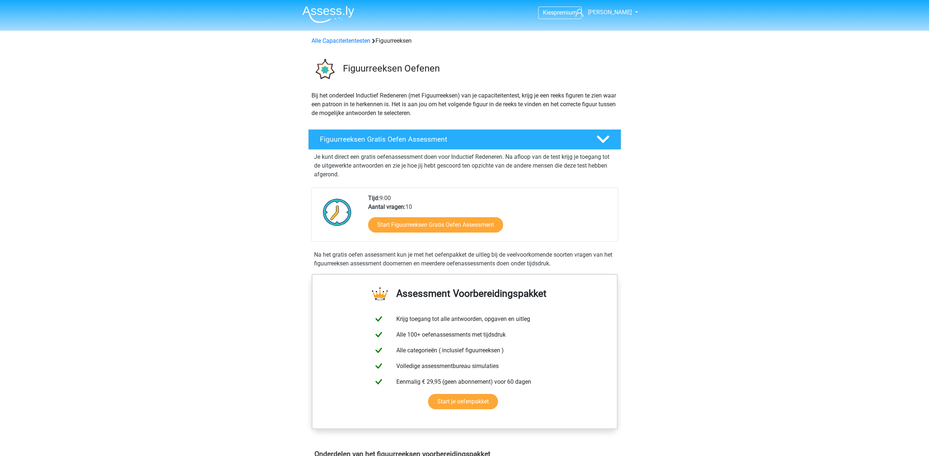
click at [417, 216] on link "Start Figuurreeksen Gratis Oefen Assessment" at bounding box center [435, 225] width 155 height 18
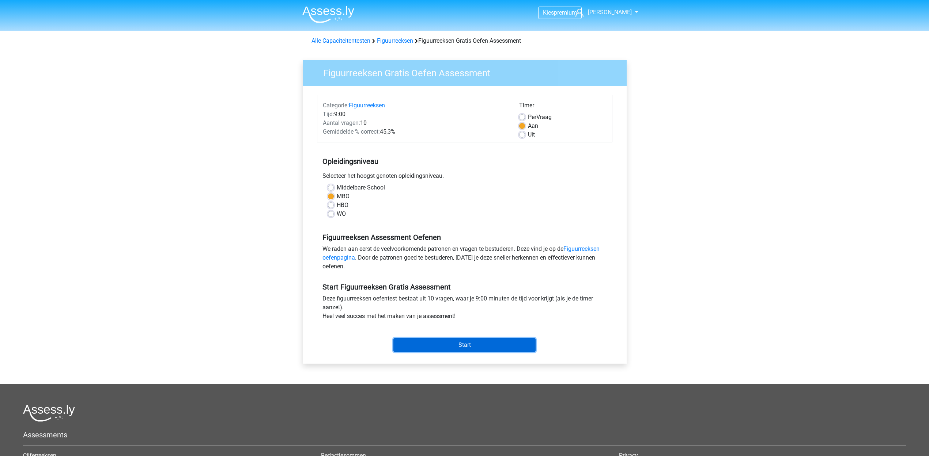
click at [467, 338] on input "Start" at bounding box center [464, 345] width 142 height 14
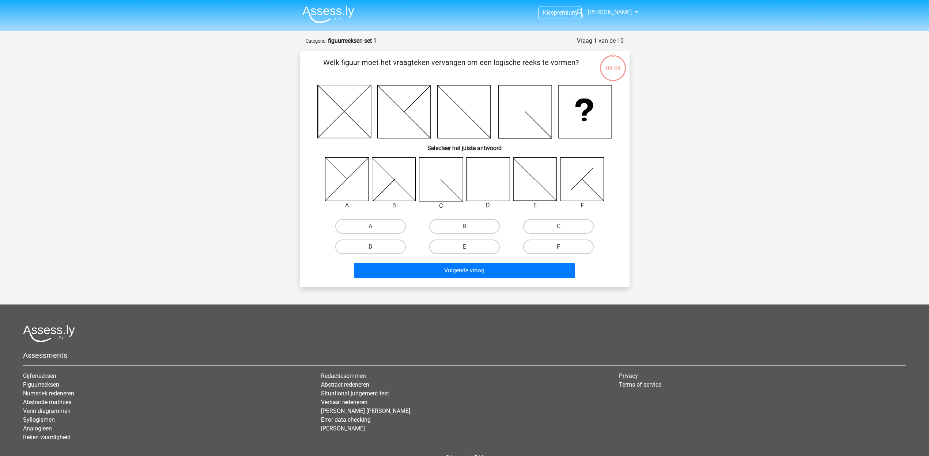
click at [486, 178] on icon at bounding box center [487, 178] width 43 height 43
click at [486, 175] on icon at bounding box center [487, 178] width 43 height 43
click at [376, 240] on label "D" at bounding box center [370, 247] width 71 height 15
click at [375, 247] on input "D" at bounding box center [372, 249] width 5 height 5
radio input "true"
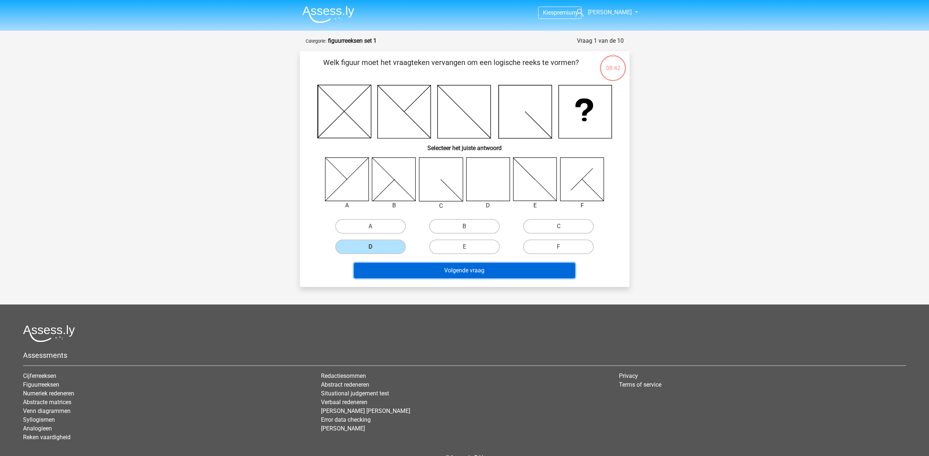
click at [470, 263] on button "Volgende vraag" at bounding box center [464, 270] width 221 height 15
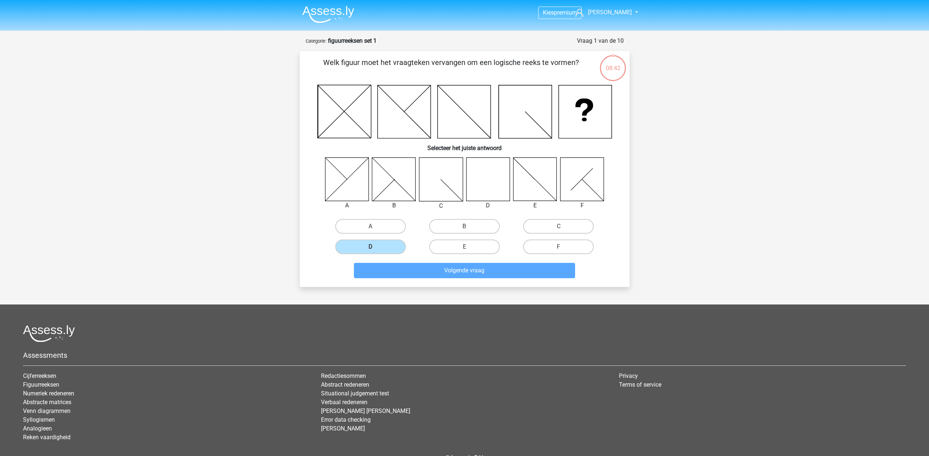
scroll to position [2, 0]
